Goal: Task Accomplishment & Management: Manage account settings

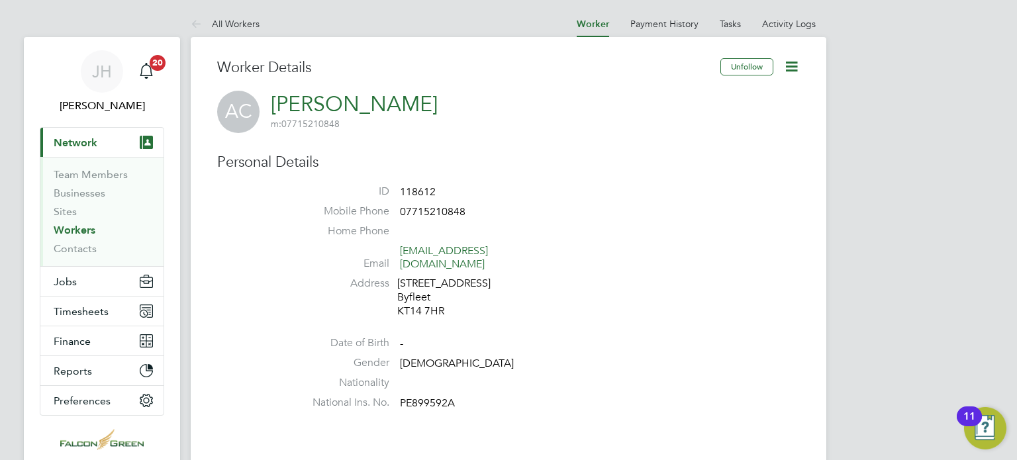
click at [787, 64] on icon at bounding box center [791, 66] width 17 height 17
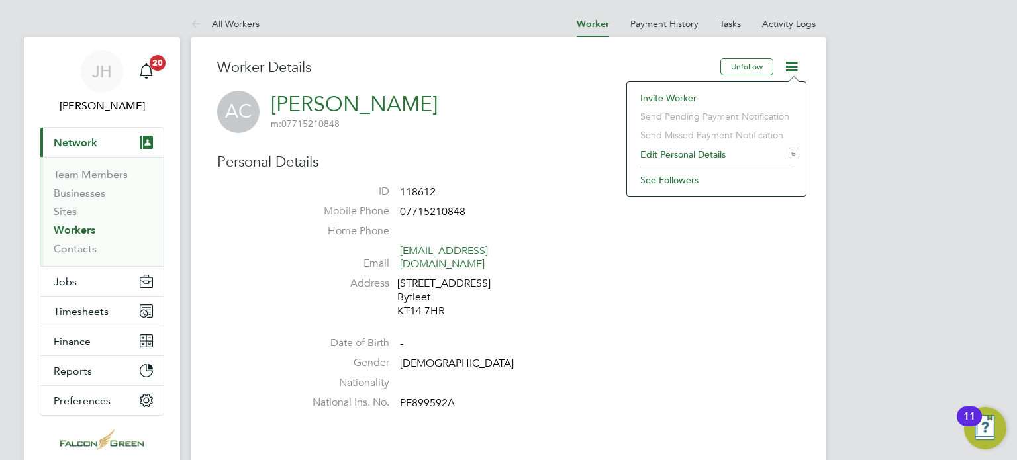
click at [544, 68] on h3 "Worker Details" at bounding box center [468, 67] width 503 height 19
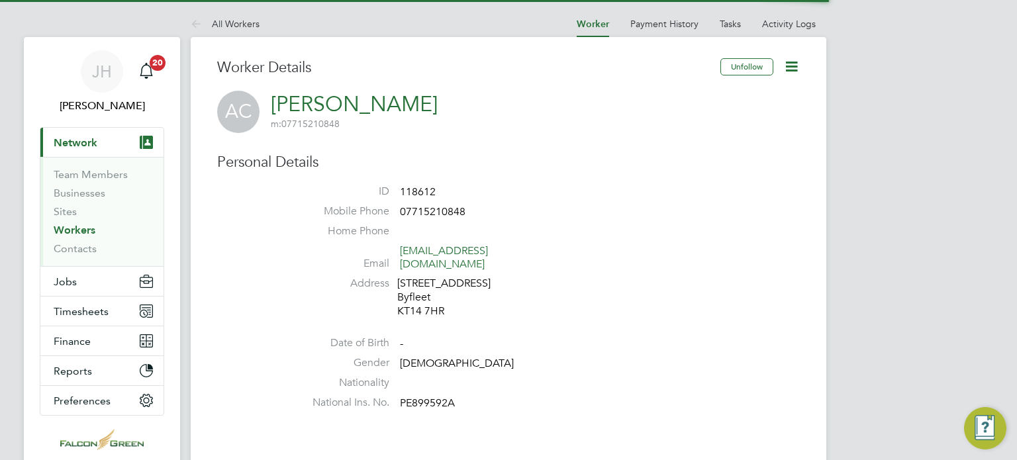
click at [796, 71] on icon at bounding box center [791, 66] width 17 height 17
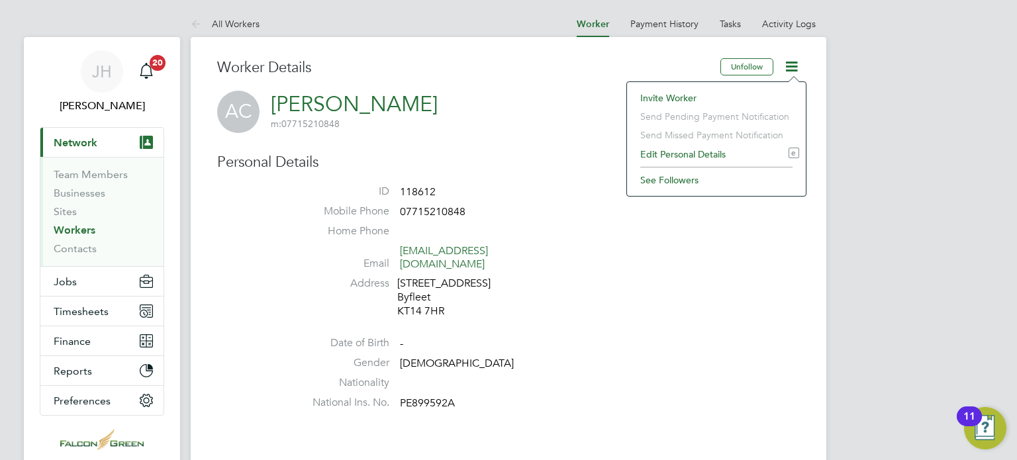
click at [667, 158] on li "Edit Personal Details e" at bounding box center [717, 154] width 166 height 19
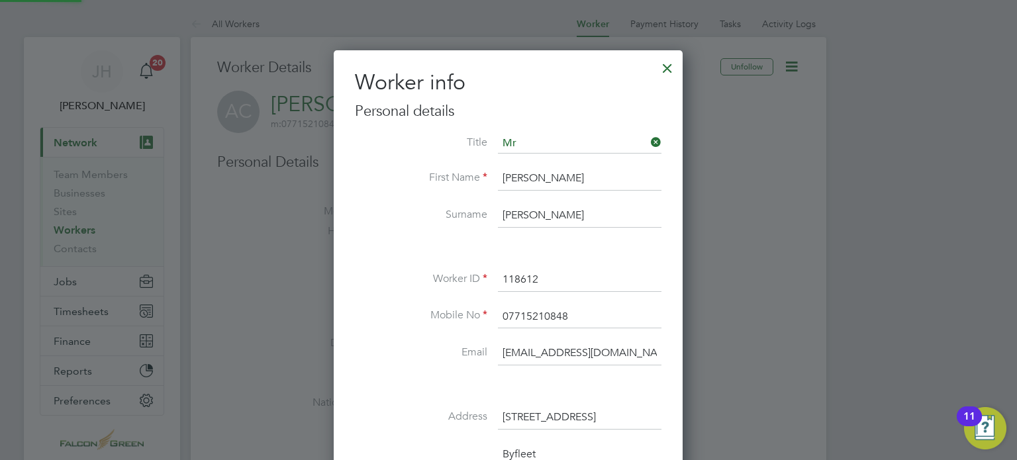
scroll to position [783, 350]
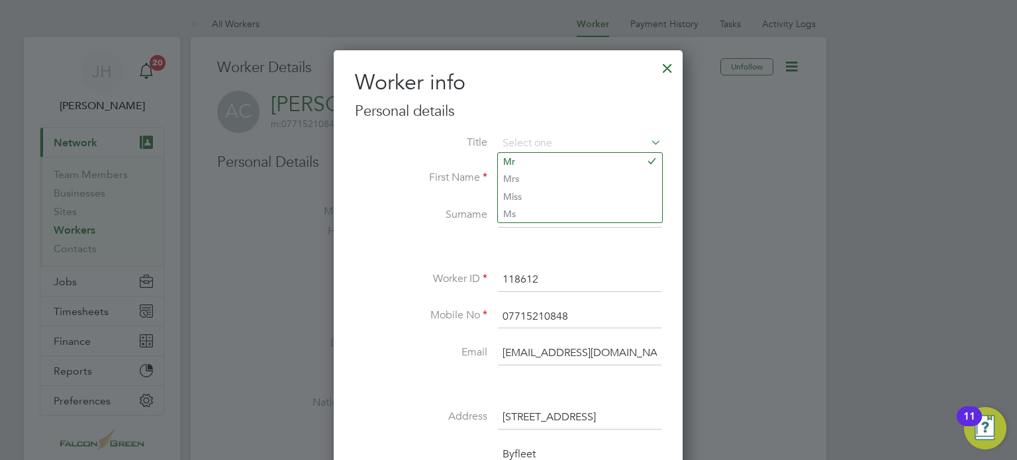
click at [371, 287] on li "Worker ID 118612" at bounding box center [508, 286] width 307 height 37
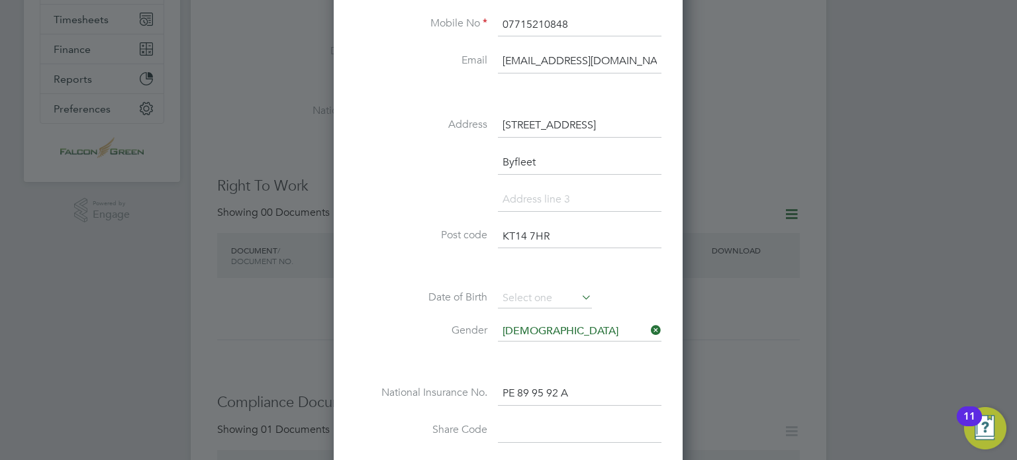
scroll to position [318, 0]
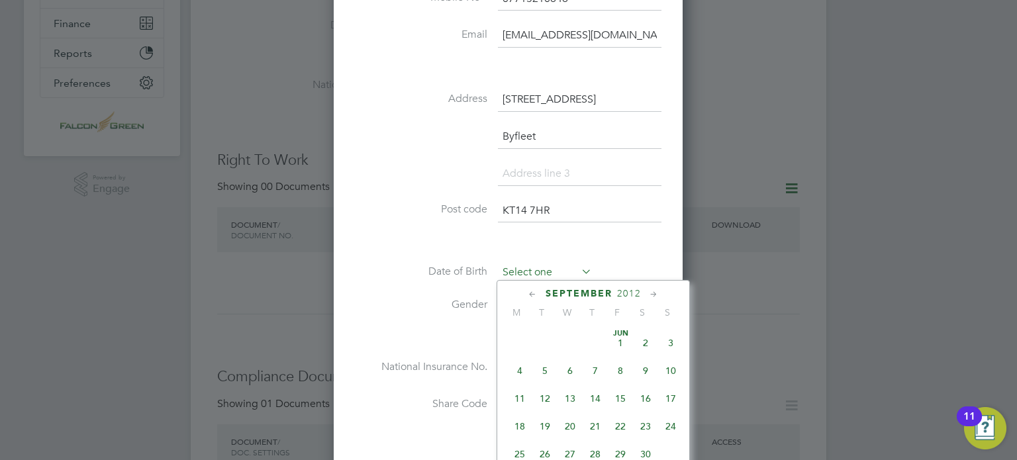
click at [563, 272] on input at bounding box center [545, 273] width 94 height 20
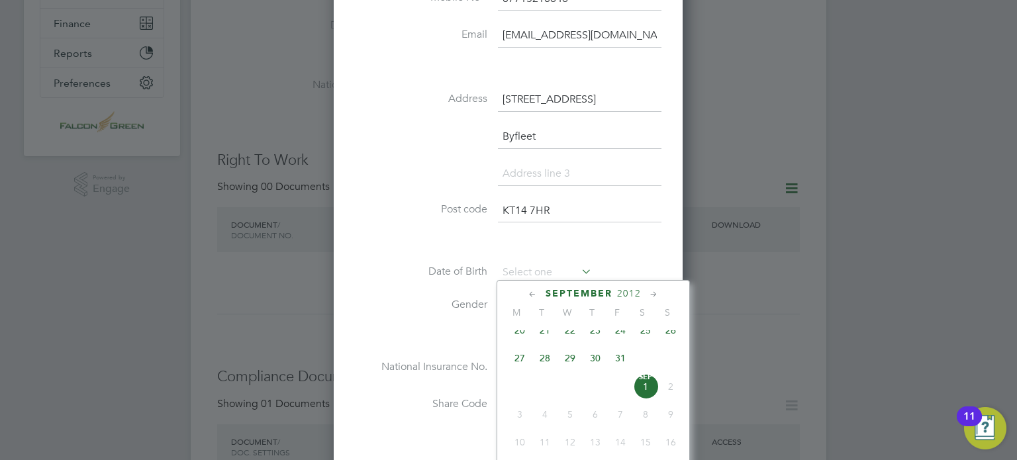
click at [628, 293] on span "2012" at bounding box center [629, 293] width 24 height 11
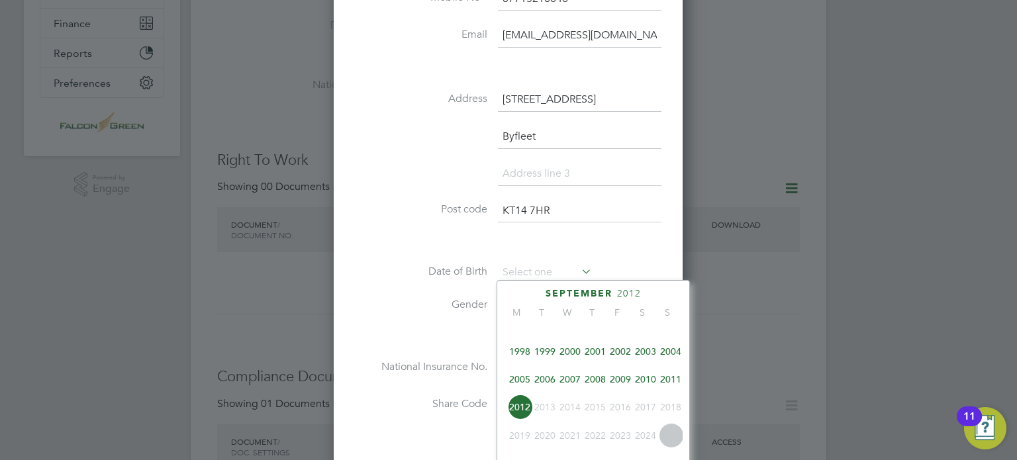
click at [550, 360] on span "1999" at bounding box center [544, 351] width 25 height 25
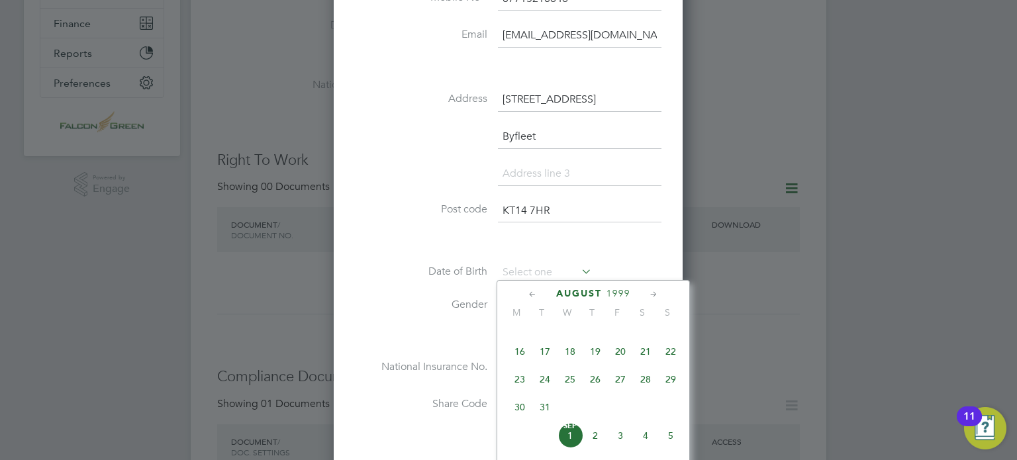
click at [648, 287] on icon at bounding box center [654, 294] width 13 height 15
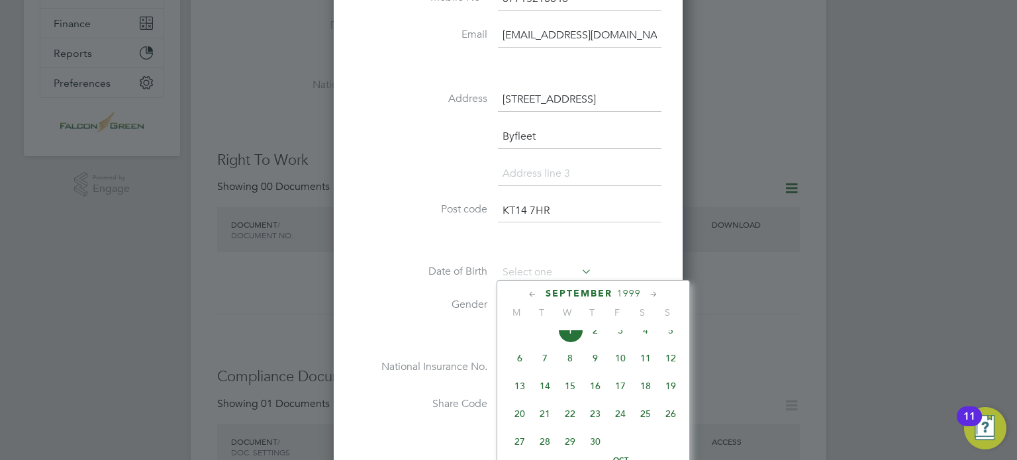
click at [648, 287] on icon at bounding box center [654, 294] width 13 height 15
click at [667, 395] on span "17" at bounding box center [670, 381] width 25 height 25
type input "17 Oct 1999"
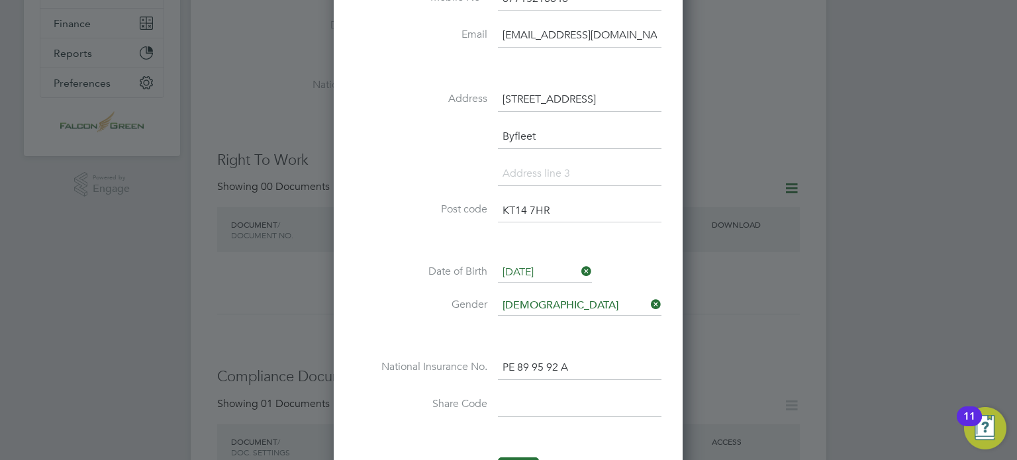
click at [389, 332] on li at bounding box center [508, 336] width 307 height 14
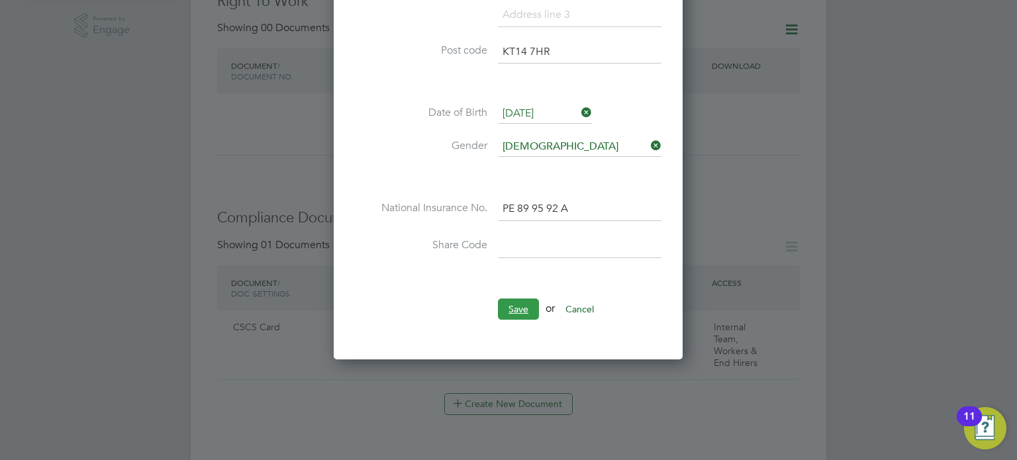
click at [518, 310] on button "Save" at bounding box center [518, 309] width 41 height 21
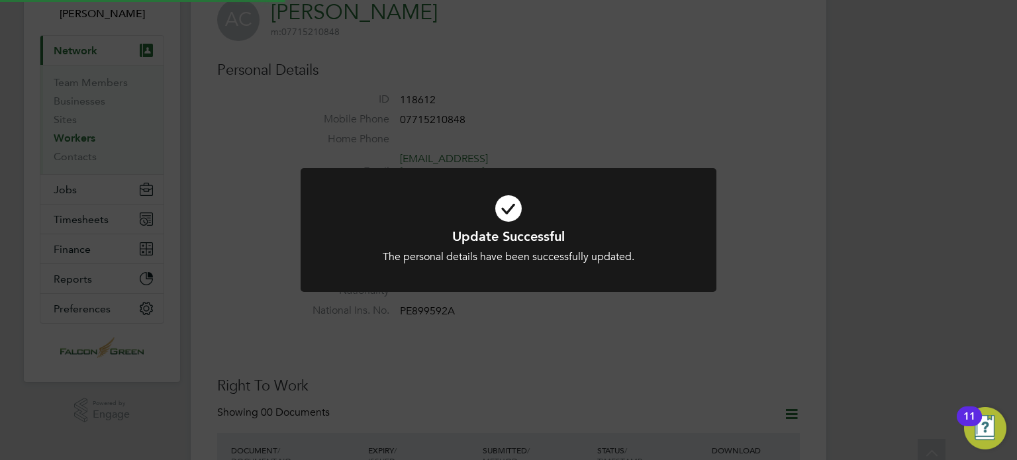
scroll to position [0, 0]
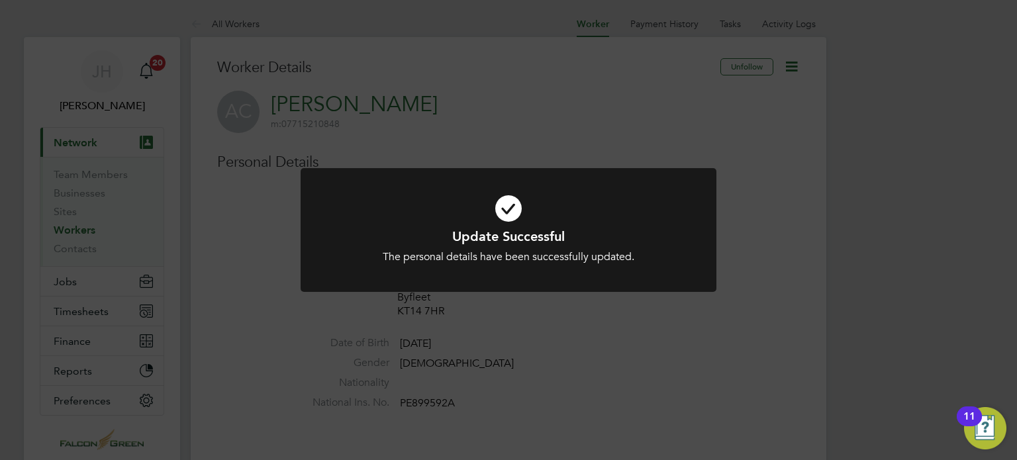
click at [499, 120] on div "Update Successful The personal details have been successfully updated. Cancel O…" at bounding box center [508, 230] width 1017 height 460
